Goal: Information Seeking & Learning: Learn about a topic

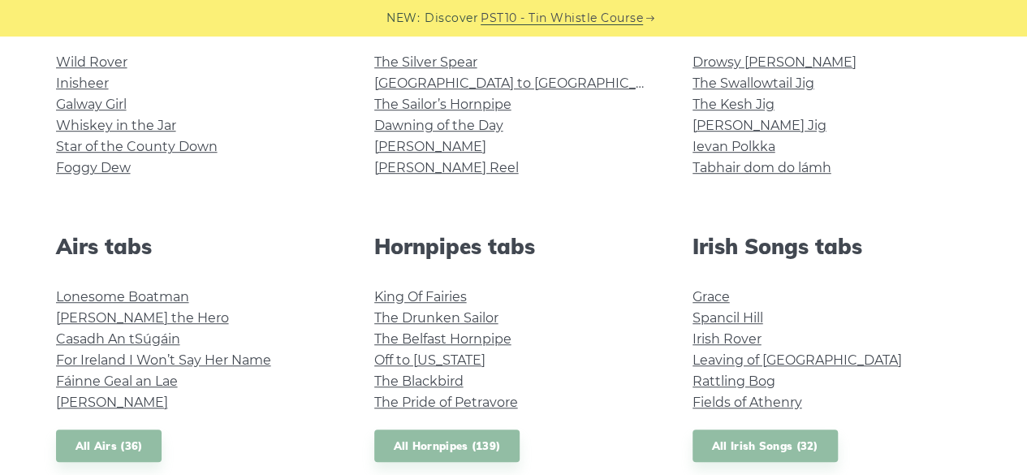
scroll to position [350, 0]
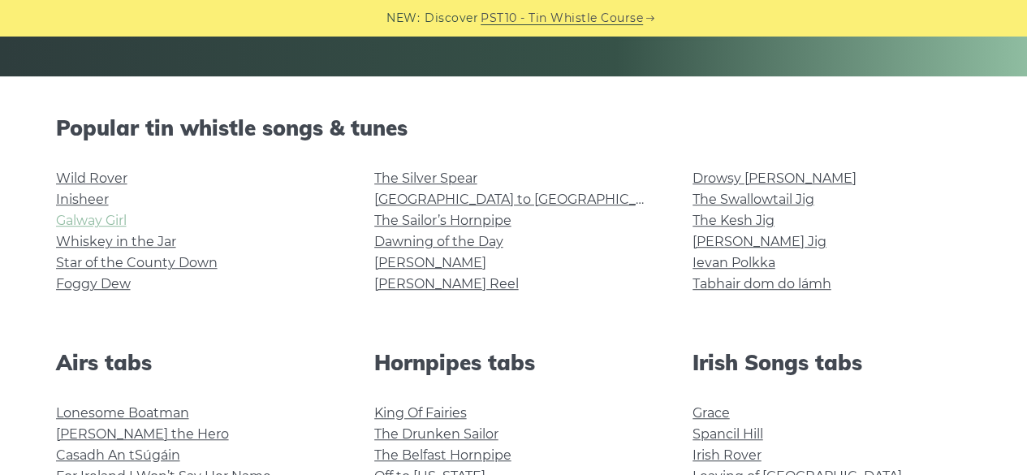
click at [122, 213] on link "Galway Girl" at bounding box center [91, 220] width 71 height 15
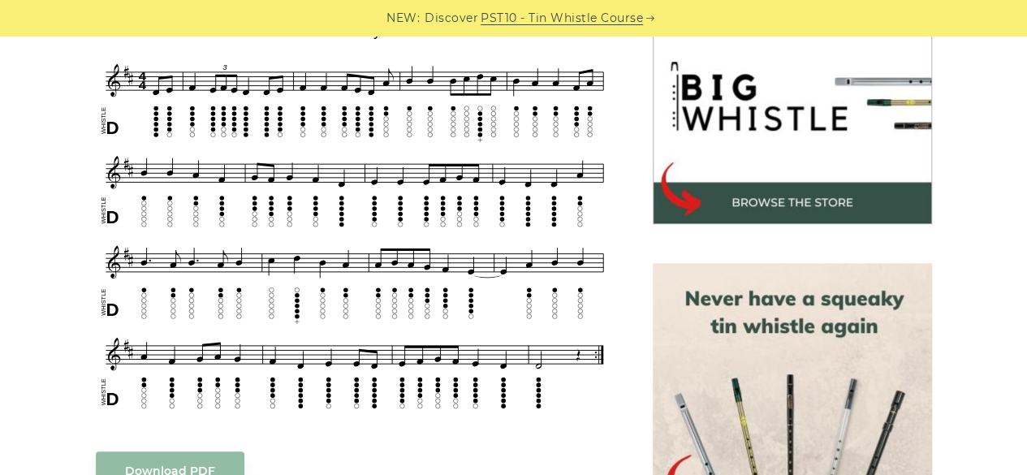
scroll to position [401, 0]
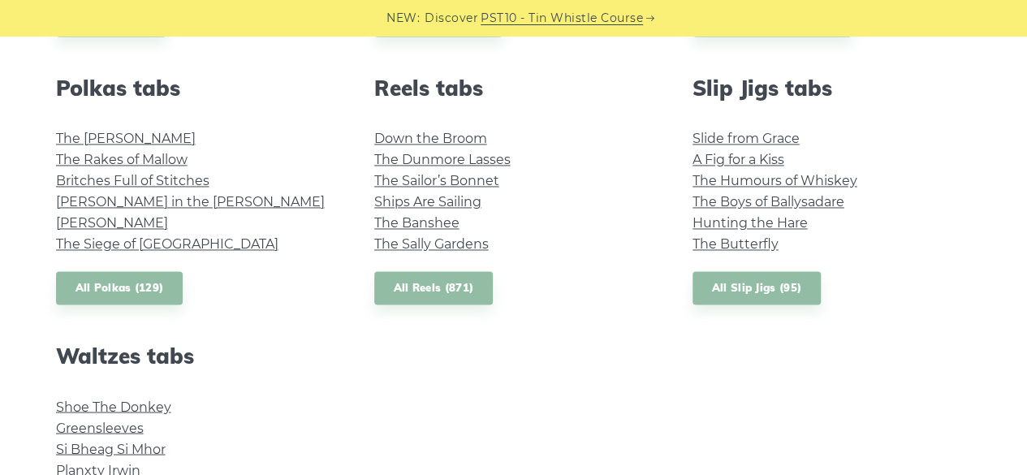
scroll to position [1474, 0]
